Goal: Obtain resource: Obtain resource

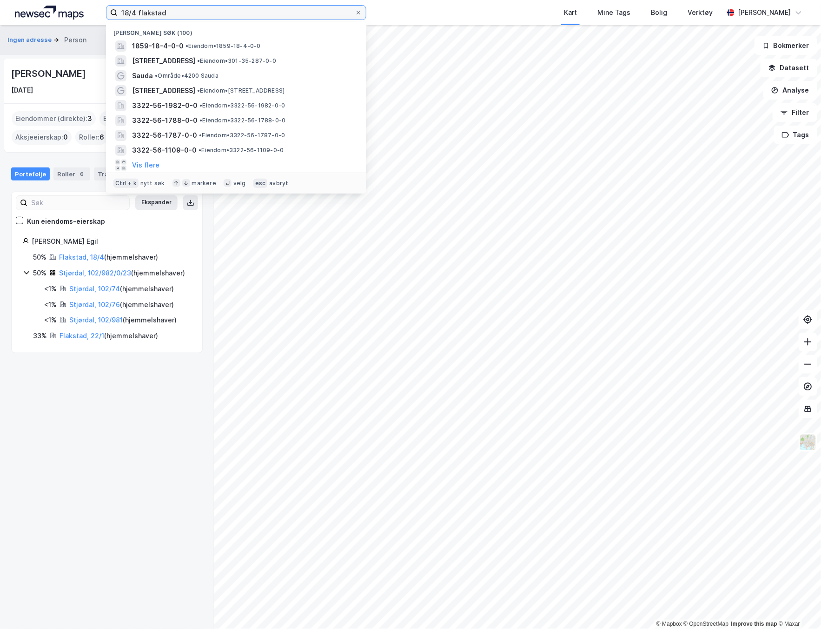
drag, startPoint x: 190, startPoint y: 12, endPoint x: 103, endPoint y: 8, distance: 86.5
click at [103, 8] on div "18/4 flakstad Nylige søk (100) 1859-18-4-0-0 • Eiendom • 1859-18-4-0-0 [STREET_…" at bounding box center [410, 12] width 821 height 25
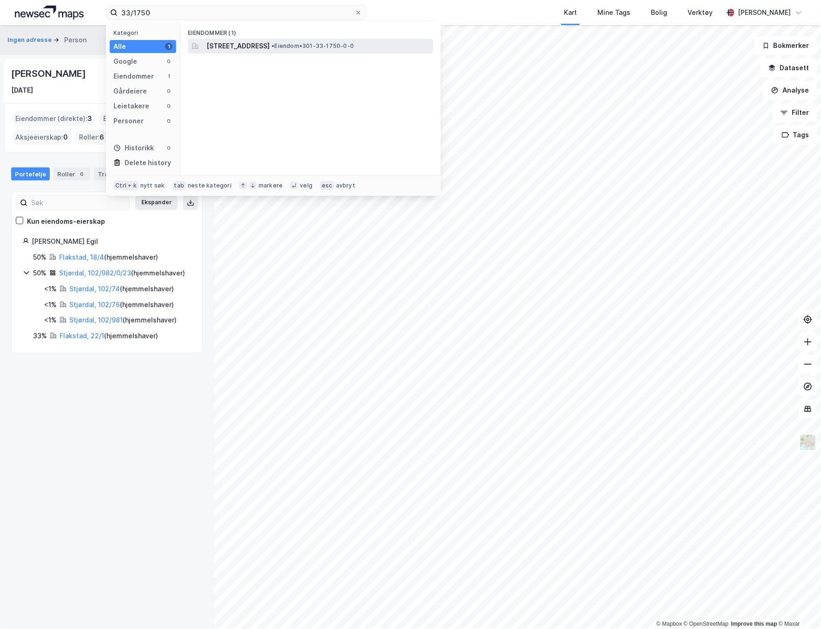
click at [243, 41] on span "[STREET_ADDRESS]" at bounding box center [237, 45] width 63 height 11
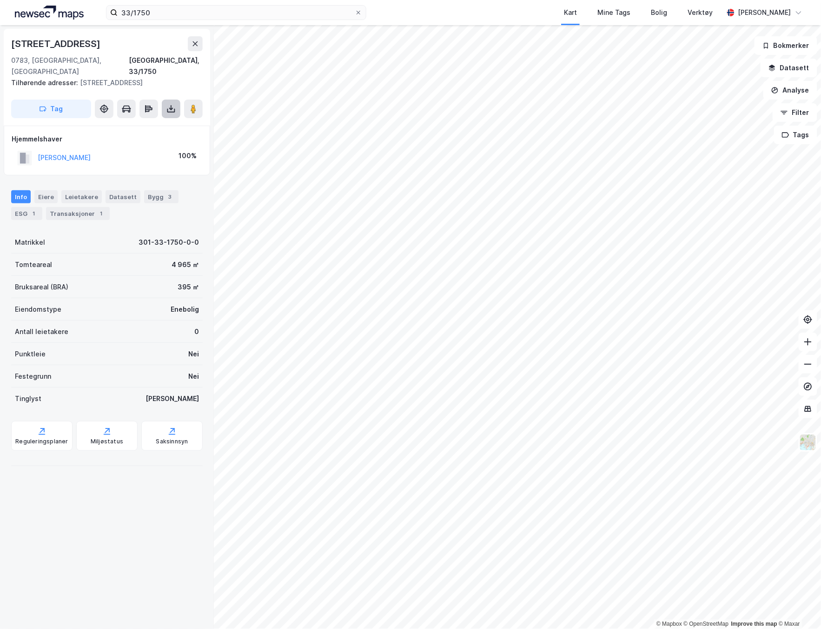
click at [169, 107] on icon at bounding box center [171, 108] width 4 height 2
click at [149, 124] on div "Last ned grunnbok" at bounding box center [125, 127] width 54 height 7
click at [163, 14] on input "33/1750" at bounding box center [236, 13] width 237 height 14
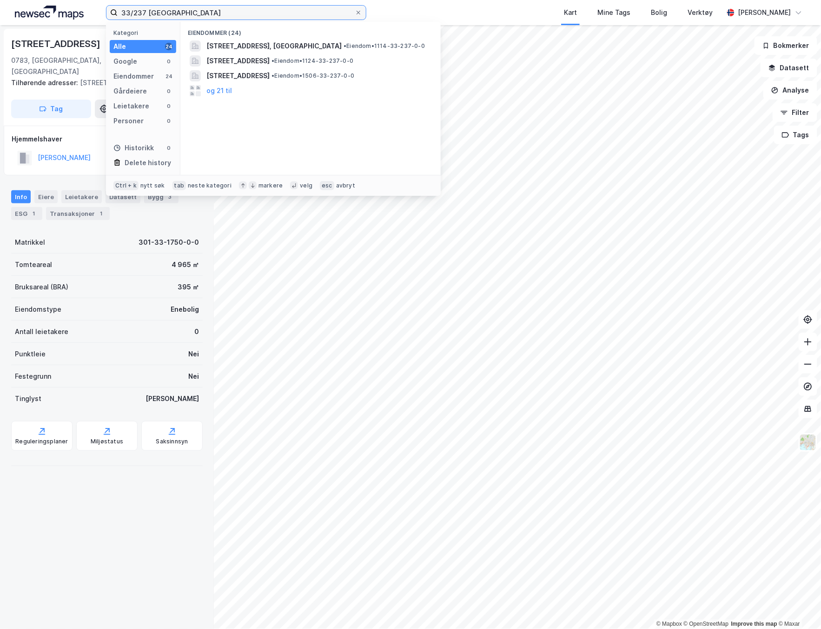
type input "33/237 [GEOGRAPHIC_DATA]"
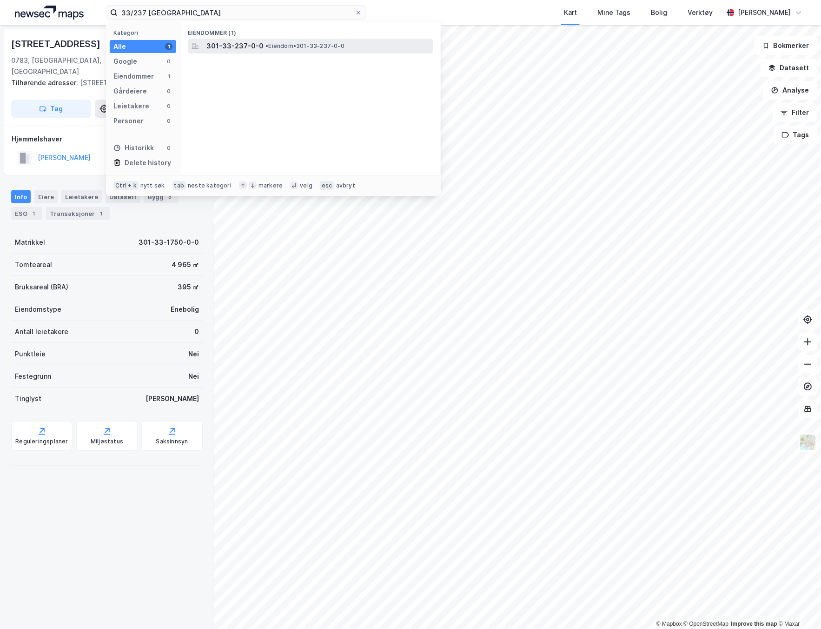
click at [236, 49] on span "301-33-237-0-0" at bounding box center [234, 45] width 57 height 11
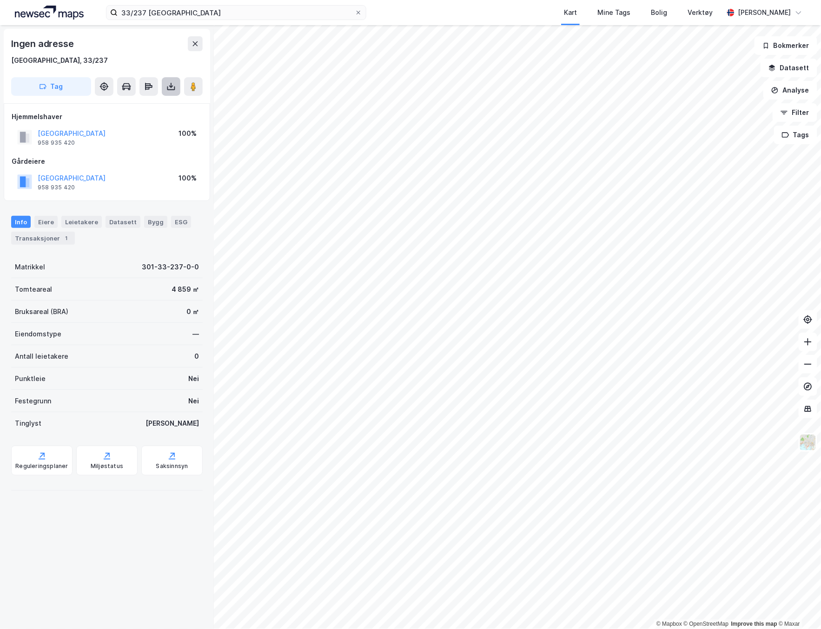
click at [169, 84] on icon at bounding box center [170, 86] width 9 height 9
click at [140, 106] on div "Last ned grunnbok" at bounding box center [125, 104] width 54 height 7
